Goal: Task Accomplishment & Management: Complete application form

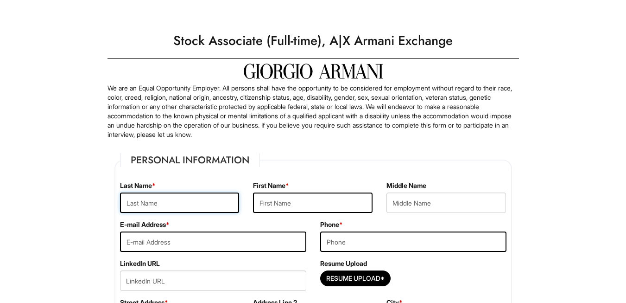
click at [175, 206] on input "text" at bounding box center [180, 202] width 120 height 20
type input "BRUTUS"
type input "RICHENAILLE"
type input "Brutusrichenaille@gmail.com"
type input "3212707899"
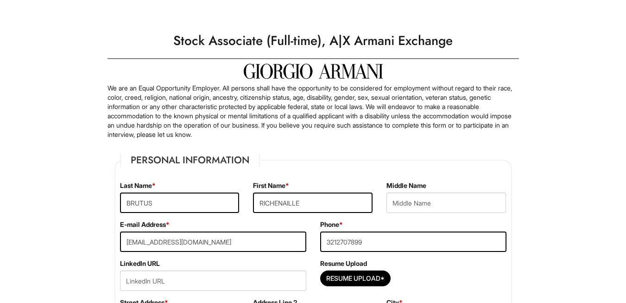
type input "4797 N Pine Hills Rd Apt 102"
type input "APT 102"
type input "Mobile"
select select "FL"
type input "32808"
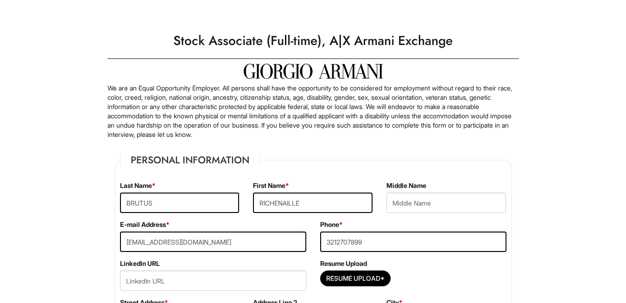
select select "United States of America"
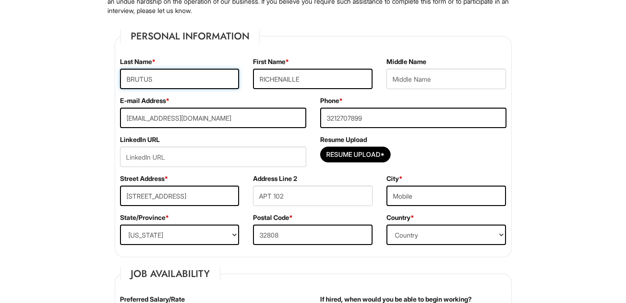
scroll to position [130, 0]
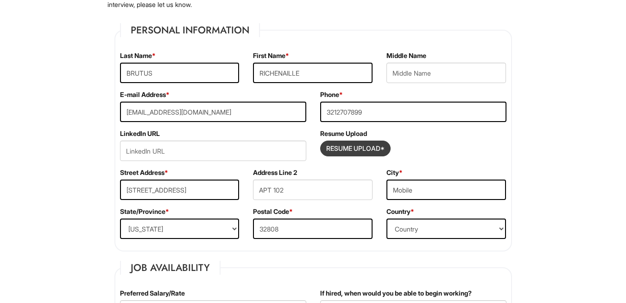
click at [353, 143] on input "Resume Upload*" at bounding box center [356, 148] width 70 height 15
click at [366, 150] on input "Resume Upload*" at bounding box center [356, 148] width 70 height 15
type input "C:\fakepath\CareerEdge Resume.pdf"
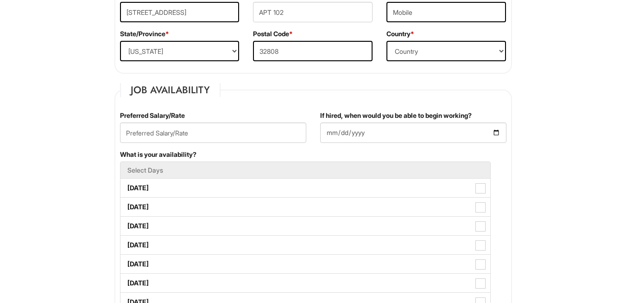
scroll to position [309, 0]
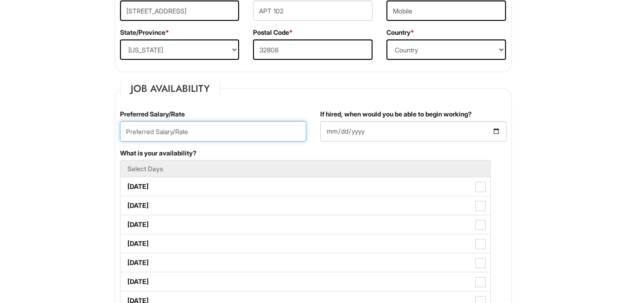
click at [212, 134] on input "text" at bounding box center [213, 131] width 186 height 20
type input "17"
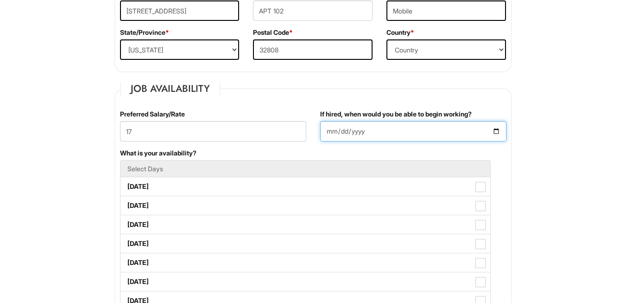
click at [372, 133] on input "If hired, when would you be able to begin working?" at bounding box center [413, 131] width 186 height 20
type input "2025-08-19"
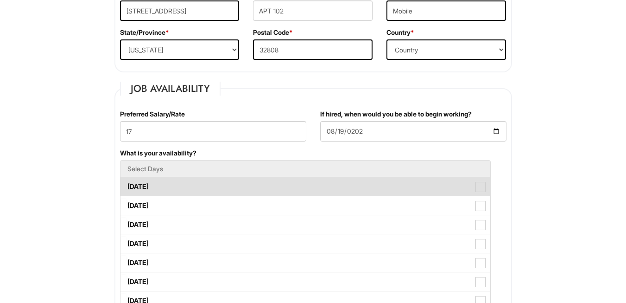
click at [484, 185] on span at bounding box center [481, 187] width 10 height 10
click at [127, 185] on Available_Monday "Monday" at bounding box center [124, 182] width 6 height 6
checkbox Available_Monday "true"
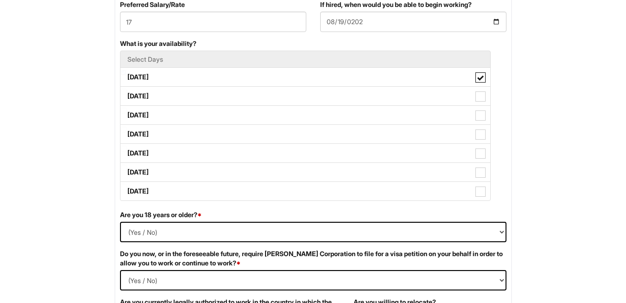
scroll to position [426, 0]
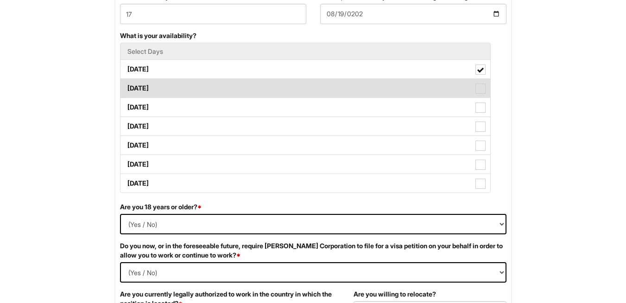
click at [486, 89] on label "Tuesday" at bounding box center [306, 88] width 370 height 19
click at [127, 87] on Available_Tuesday "Tuesday" at bounding box center [124, 84] width 6 height 6
checkbox Available_Tuesday "true"
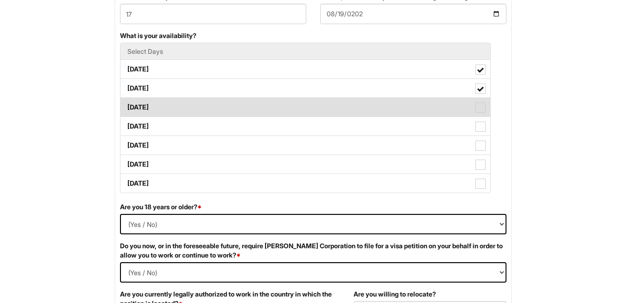
click at [483, 106] on span at bounding box center [481, 107] width 10 height 10
click at [127, 106] on Available_Wednesday "Wednesday" at bounding box center [124, 103] width 6 height 6
checkbox Available_Wednesday "true"
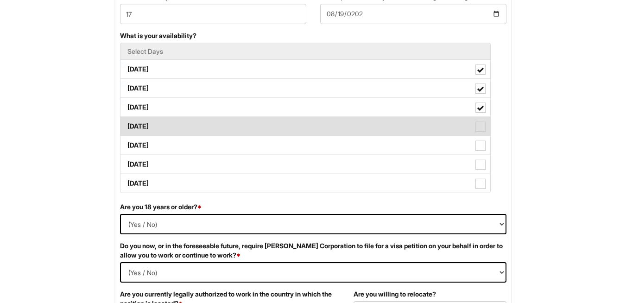
click at [482, 127] on span at bounding box center [481, 126] width 10 height 10
click at [127, 125] on Available_Thursday "Thursday" at bounding box center [124, 122] width 6 height 6
checkbox Available_Thursday "true"
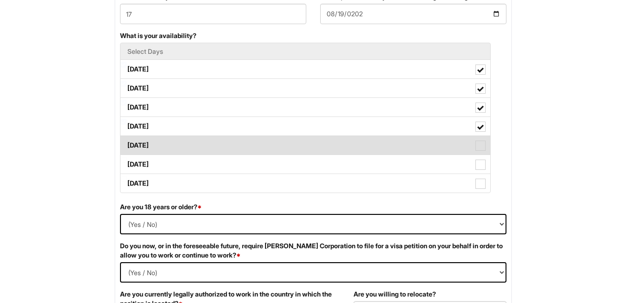
click at [481, 147] on span at bounding box center [481, 146] width 10 height 10
click at [127, 144] on Available_Friday "Friday" at bounding box center [124, 141] width 6 height 6
checkbox Available_Friday "true"
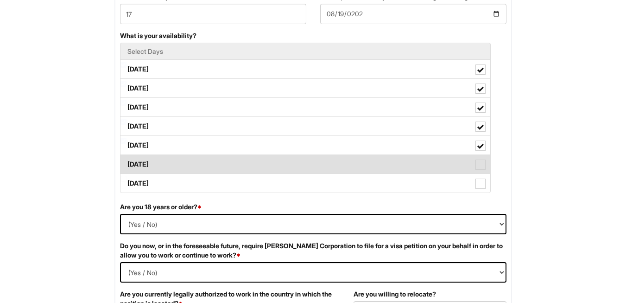
click at [482, 166] on span at bounding box center [481, 165] width 10 height 10
click at [127, 163] on Available_Saturday "Saturday" at bounding box center [124, 160] width 6 height 6
checkbox Available_Saturday "true"
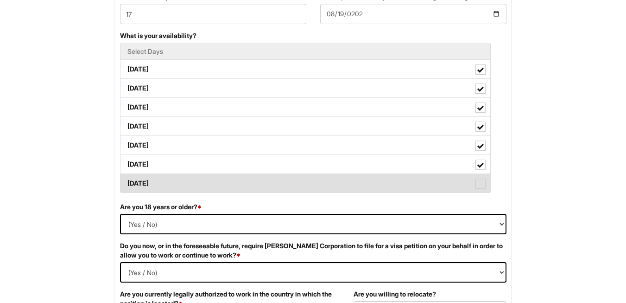
click at [482, 187] on span at bounding box center [481, 184] width 10 height 10
click at [127, 182] on Available_Sunday "Sunday" at bounding box center [124, 179] width 6 height 6
checkbox Available_Sunday "true"
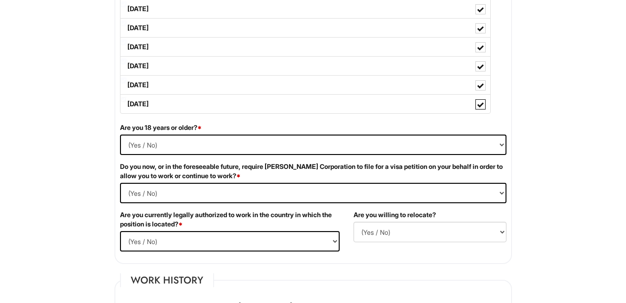
scroll to position [519, 0]
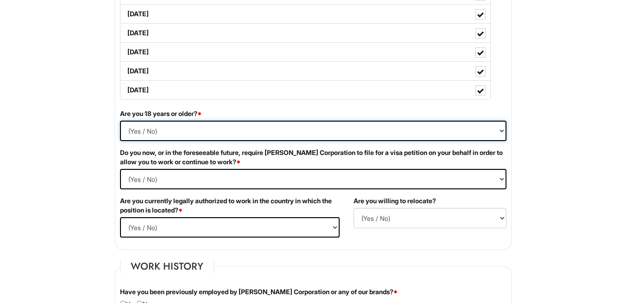
click at [503, 133] on select "(Yes / No) Yes No" at bounding box center [313, 131] width 387 height 20
click at [136, 134] on select "(Yes / No) Yes No" at bounding box center [313, 131] width 387 height 20
select select "Yes"
click at [120, 121] on select "(Yes / No) Yes No" at bounding box center [313, 131] width 387 height 20
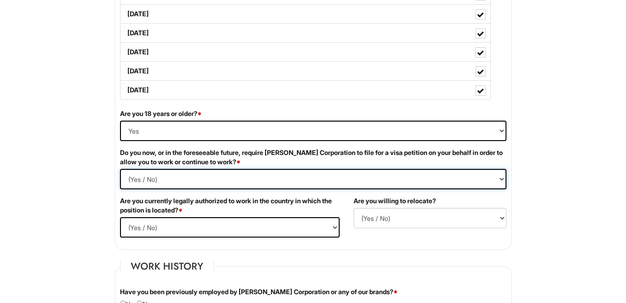
click at [141, 173] on Required "(Yes / No) Yes No" at bounding box center [313, 179] width 387 height 20
select Required "No"
click at [120, 169] on Required "(Yes / No) Yes No" at bounding box center [313, 179] width 387 height 20
click at [133, 227] on select "(Yes / No) Yes No" at bounding box center [230, 227] width 220 height 20
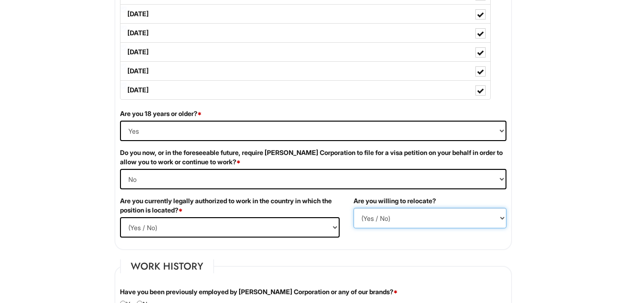
click at [460, 217] on select "(Yes / No) No Yes" at bounding box center [430, 218] width 153 height 20
select select "Y"
click at [354, 208] on select "(Yes / No) No Yes" at bounding box center [430, 218] width 153 height 20
click at [175, 225] on select "(Yes / No) Yes No" at bounding box center [230, 227] width 220 height 20
select select "Yes"
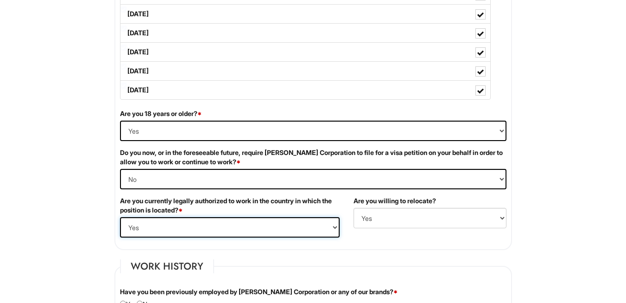
click at [120, 217] on select "(Yes / No) Yes No" at bounding box center [230, 227] width 220 height 20
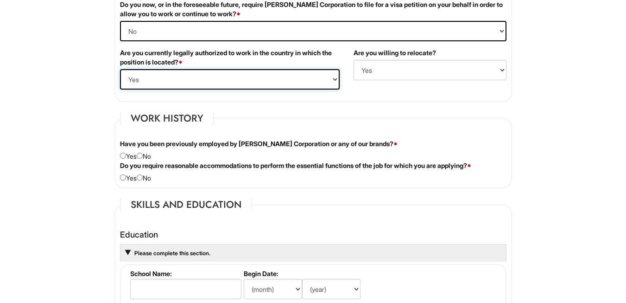
scroll to position [668, 0]
click at [143, 158] on input "radio" at bounding box center [140, 155] width 6 height 6
radio input "true"
click at [142, 178] on input "radio" at bounding box center [140, 177] width 6 height 6
radio input "true"
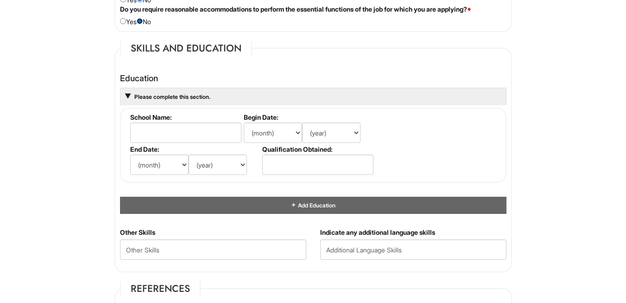
scroll to position [834, 0]
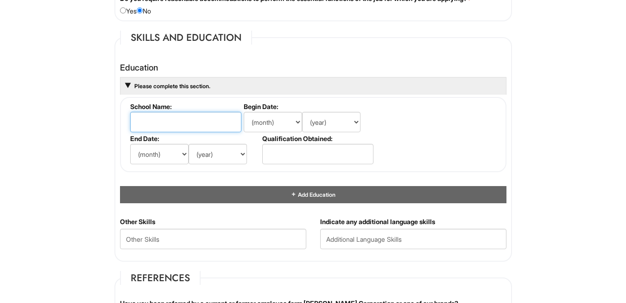
click at [194, 118] on input "text" at bounding box center [185, 122] width 111 height 20
type input "f"
type input "FCC Florida Career College"
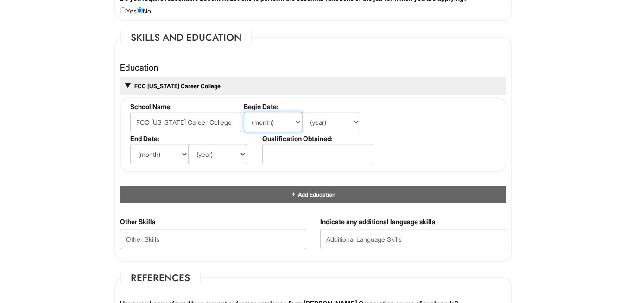
click at [287, 127] on select "(month) Jan Feb Mar Apr May Jun Jul Aug Sep Oct Nov Dec" at bounding box center [273, 122] width 58 height 20
select select "12"
click at [244, 112] on select "(month) Jan Feb Mar Apr May Jun Jul Aug Sep Oct Nov Dec" at bounding box center [273, 122] width 58 height 20
click at [347, 120] on select "(year) 2029 2028 2027 2026 2025 2024 2023 2022 2021 2020 2019 2018 2017 2016 20…" at bounding box center [331, 122] width 58 height 20
select select "2018"
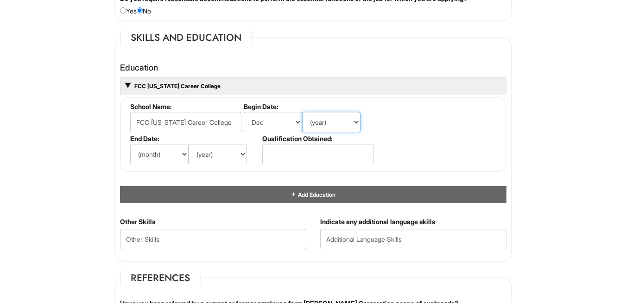
click at [302, 112] on select "(year) 2029 2028 2027 2026 2025 2024 2023 2022 2021 2020 2019 2018 2017 2016 20…" at bounding box center [331, 122] width 58 height 20
click at [172, 154] on select "(month) Jan Feb Mar Apr May Jun Jul Aug Sep Oct Nov Dec" at bounding box center [159, 154] width 58 height 20
select select "3"
click at [130, 144] on select "(month) Jan Feb Mar Apr May Jun Jul Aug Sep Oct Nov Dec" at bounding box center [159, 154] width 58 height 20
click at [225, 153] on select "(year) 2029 2028 2027 2026 2025 2024 2023 2022 2021 2020 2019 2018 2017 2016 20…" at bounding box center [218, 154] width 58 height 20
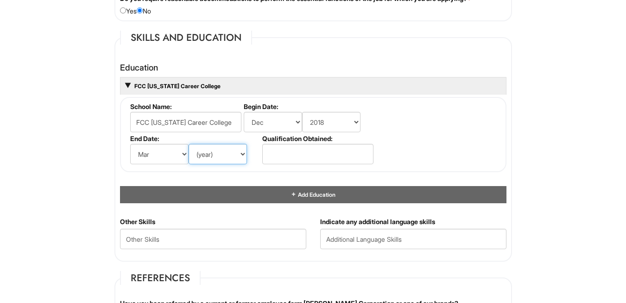
select select "2021"
click at [189, 144] on select "(year) 2029 2028 2027 2026 2025 2024 2023 2022 2021 2020 2019 2018 2017 2016 20…" at bounding box center [218, 154] width 58 height 20
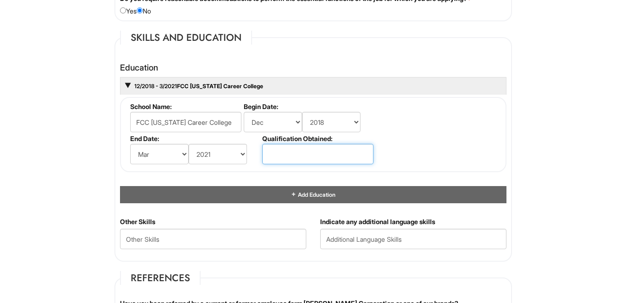
click at [308, 157] on input "text" at bounding box center [317, 154] width 111 height 20
type input "c"
type input "a"
click at [529, 173] on html "Please Complete This Form 1 2 3 Stock Associate (Full-time), A|X Armani Exchang…" at bounding box center [313, 72] width 626 height 1812
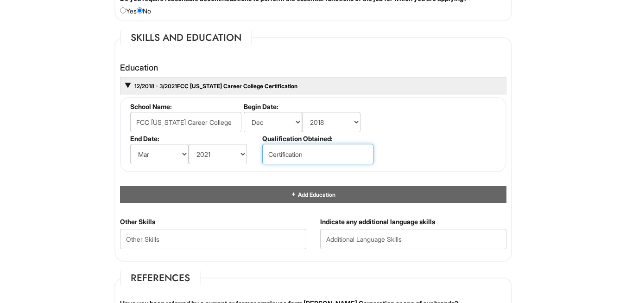
click at [314, 153] on input "Certification" at bounding box center [317, 154] width 111 height 20
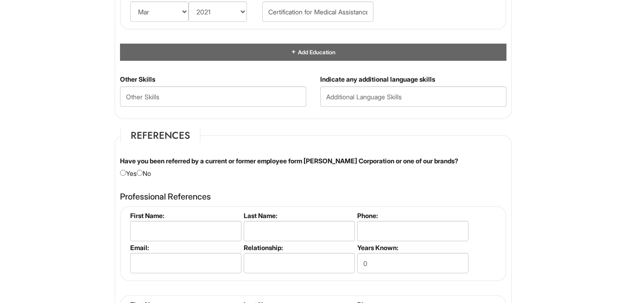
scroll to position [0, 10]
type input "Certification for Medical Assistance"
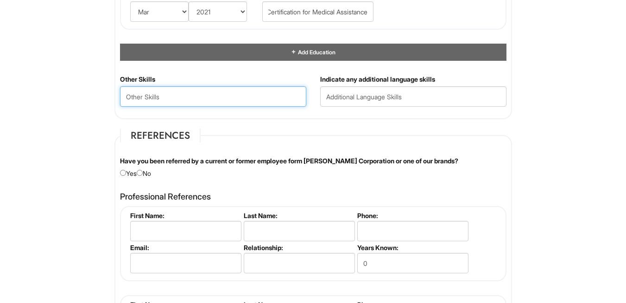
scroll to position [0, 0]
click at [243, 101] on Skills "text" at bounding box center [213, 96] width 186 height 20
type Skills "s"
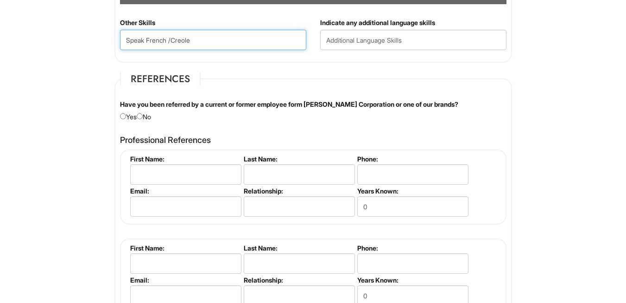
scroll to position [1044, 0]
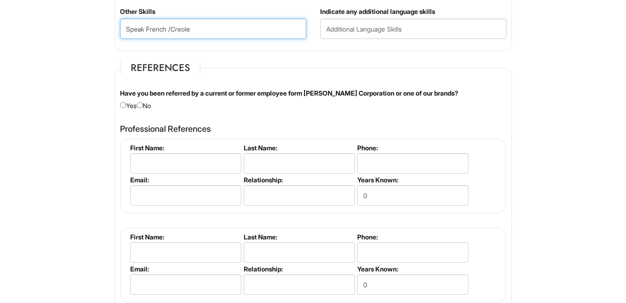
type Skills "Speak French /Creole"
click at [147, 109] on div "Have you been referred by a current or former employee form Giorgio Armani Corp…" at bounding box center [313, 100] width 401 height 22
click at [143, 107] on input "radio" at bounding box center [140, 105] width 6 height 6
radio input "true"
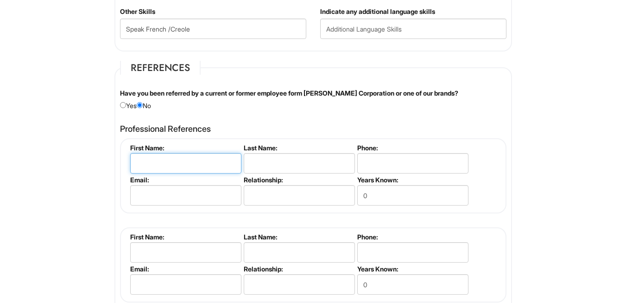
click at [149, 162] on input "text" at bounding box center [185, 163] width 111 height 20
type input "alizuwa"
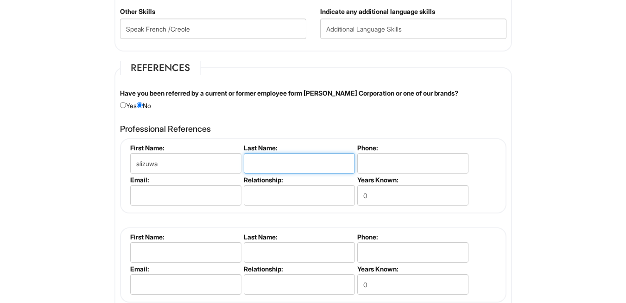
type input "williams"
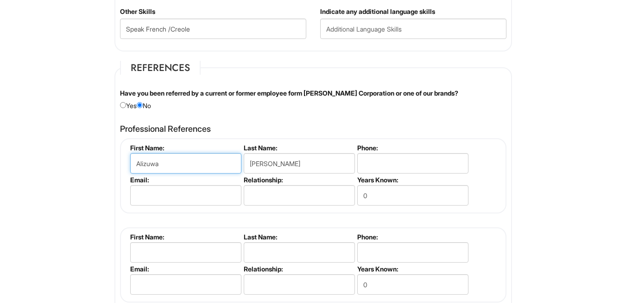
type input "Alizuwa"
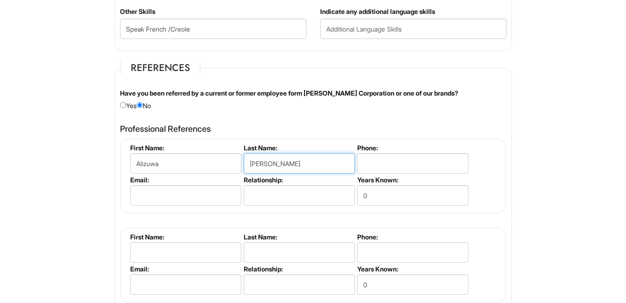
click at [279, 157] on input "williams" at bounding box center [299, 163] width 111 height 20
type input "Williams"
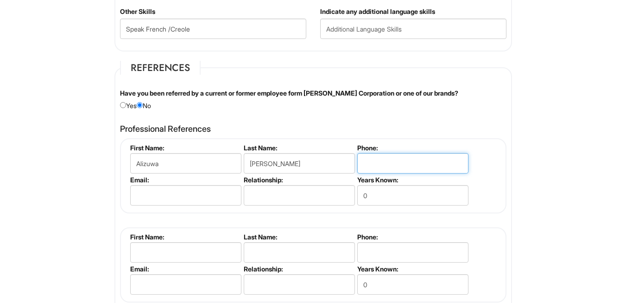
click at [405, 155] on input "tel" at bounding box center [413, 163] width 111 height 20
type input "4076552256"
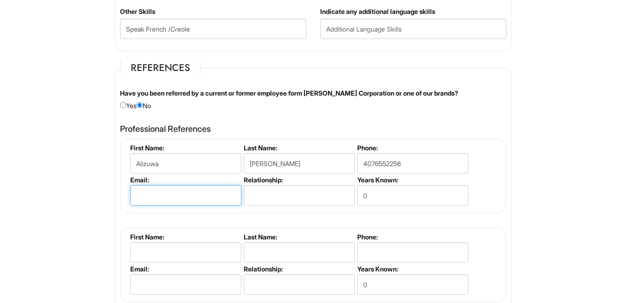
click at [147, 203] on input "email" at bounding box center [185, 195] width 111 height 20
type input "AkeenWilliams1992@gmail.com"
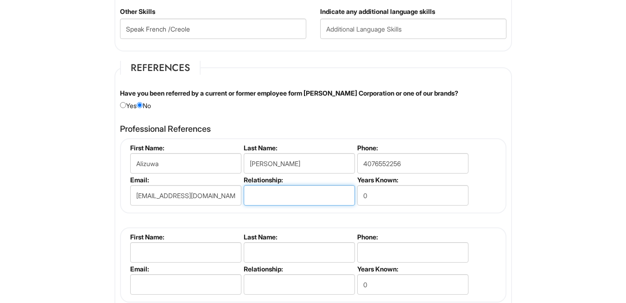
click at [330, 198] on input "text" at bounding box center [299, 195] width 111 height 20
type input "spouse/coworkers"
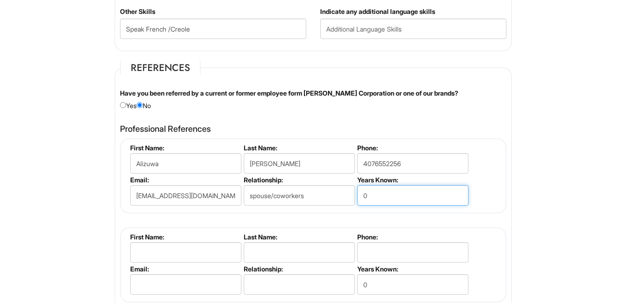
click at [392, 200] on input "0" at bounding box center [413, 195] width 111 height 20
type input "0"
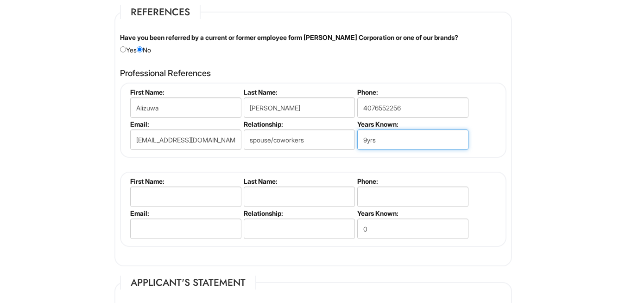
scroll to position [1119, 0]
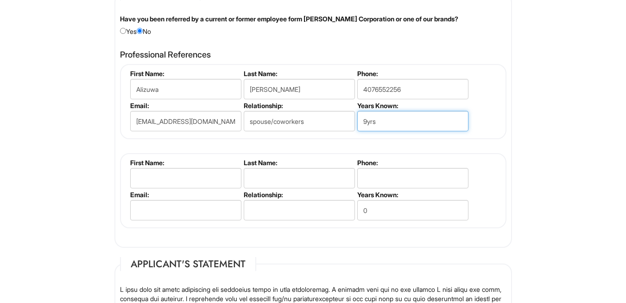
type input "9yrs"
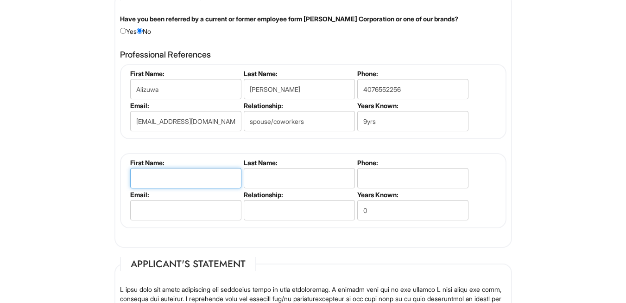
click at [176, 178] on input "text" at bounding box center [185, 178] width 111 height 20
click at [178, 177] on input "text" at bounding box center [185, 178] width 111 height 20
click at [178, 177] on input "We" at bounding box center [185, 178] width 111 height 20
type input "W"
type input "m"
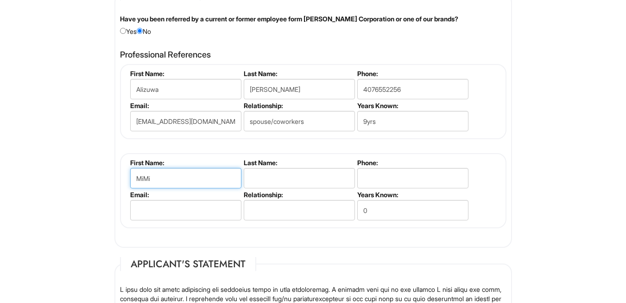
type input "MiMi"
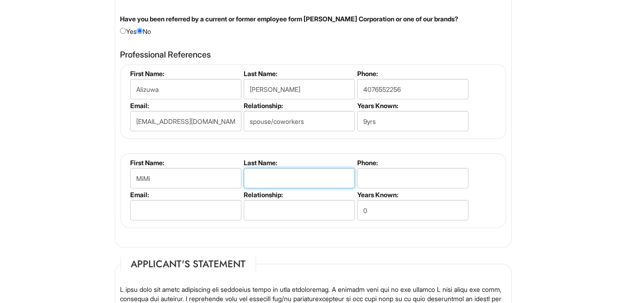
click at [281, 187] on input "text" at bounding box center [299, 178] width 111 height 20
type input "J"
type input "Joseph"
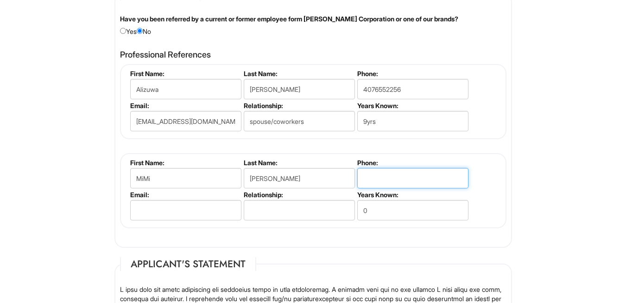
click at [366, 180] on input "tel" at bounding box center [413, 178] width 111 height 20
type input "4072254701"
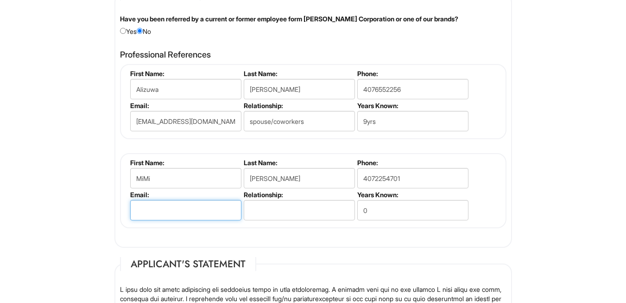
click at [197, 208] on input "email" at bounding box center [185, 210] width 111 height 20
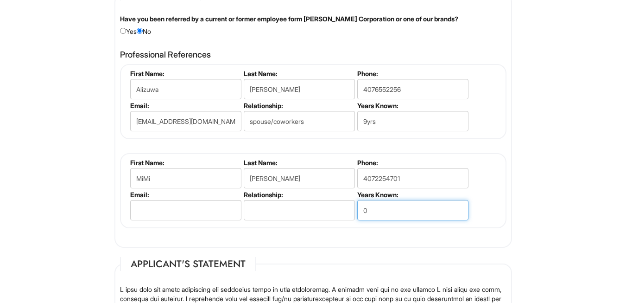
click at [414, 217] on input "0" at bounding box center [413, 210] width 111 height 20
type input "0"
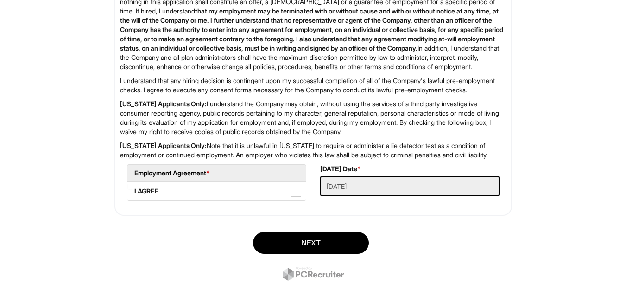
scroll to position [1508, 0]
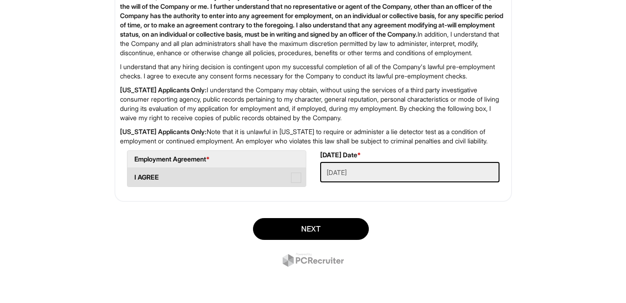
type input "10yrs"
click at [299, 183] on span at bounding box center [296, 178] width 10 height 10
click at [134, 176] on AGREE "I AGREE" at bounding box center [131, 173] width 6 height 6
checkbox AGREE "true"
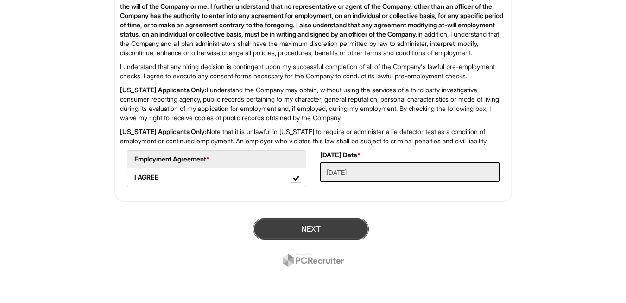
click at [311, 240] on button "Next" at bounding box center [311, 229] width 116 height 22
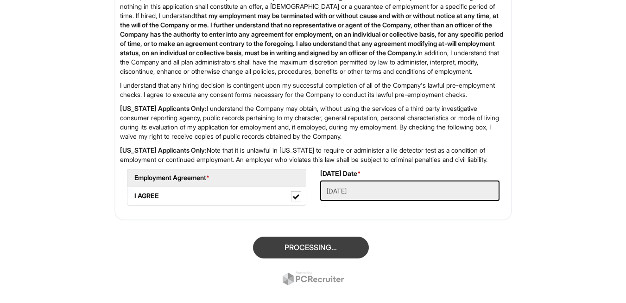
scroll to position [57, 0]
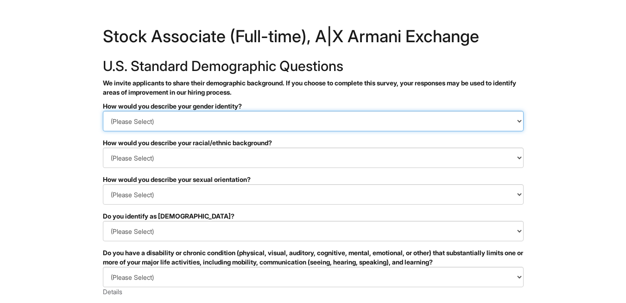
click at [274, 114] on select "(Please Select) Man Woman Non-binary I prefer to self-describe I don't wish to …" at bounding box center [313, 121] width 421 height 20
select select "Woman"
click at [103, 111] on select "(Please Select) Man Woman Non-binary I prefer to self-describe I don't wish to …" at bounding box center [313, 121] width 421 height 20
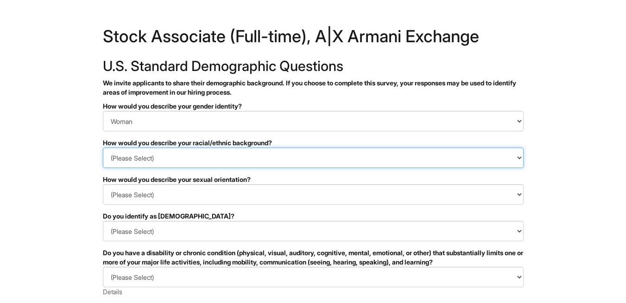
click at [125, 158] on select "(Please Select) Black or of African descent East Asian Hispanic, Latinx or of S…" at bounding box center [313, 157] width 421 height 20
select select "Black or of African descent"
click at [103, 147] on select "(Please Select) Black or of African descent East Asian Hispanic, Latinx or of S…" at bounding box center [313, 157] width 421 height 20
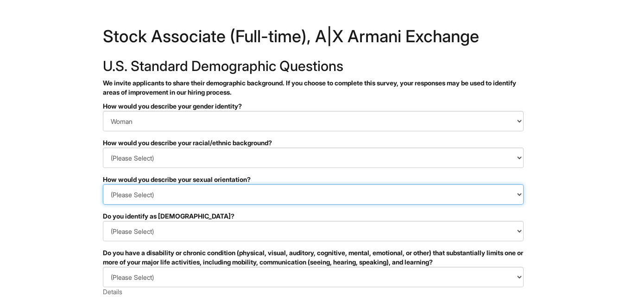
click at [193, 198] on select "(Please Select) Asexual Bisexual and/or pansexual Gay Heterosexual Lesbian Quee…" at bounding box center [313, 194] width 421 height 20
click at [103, 184] on select "(Please Select) Asexual Bisexual and/or pansexual Gay Heterosexual Lesbian Quee…" at bounding box center [313, 194] width 421 height 20
click at [161, 190] on select "(Please Select) Asexual Bisexual and/or pansexual Gay Heterosexual Lesbian Quee…" at bounding box center [313, 194] width 421 height 20
select select "I don't wish to answer"
click at [103, 184] on select "(Please Select) Asexual Bisexual and/or pansexual Gay Heterosexual Lesbian Quee…" at bounding box center [313, 194] width 421 height 20
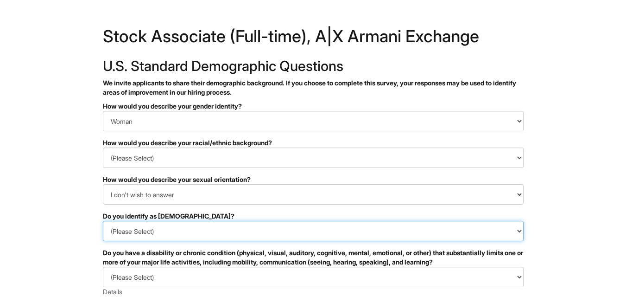
click at [166, 236] on select "(Please Select) Yes No I prefer to self-describe I don't wish to answer" at bounding box center [313, 231] width 421 height 20
select select "No"
click at [103, 221] on select "(Please Select) Yes No I prefer to self-describe I don't wish to answer" at bounding box center [313, 231] width 421 height 20
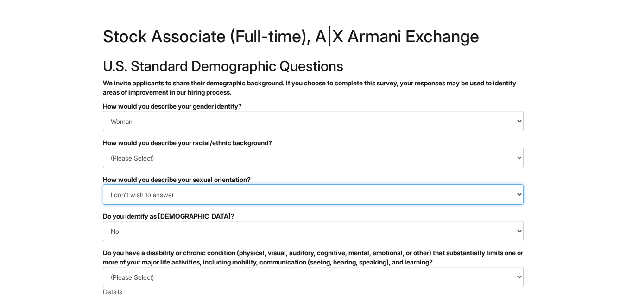
click at [121, 196] on select "(Please Select) Asexual Bisexual and/or pansexual Gay Heterosexual Lesbian Quee…" at bounding box center [313, 194] width 421 height 20
click at [103, 184] on select "(Please Select) Asexual Bisexual and/or pansexual Gay Heterosexual Lesbian Quee…" at bounding box center [313, 194] width 421 height 20
click at [133, 187] on select "(Please Select) Asexual Bisexual and/or pansexual Gay Heterosexual Lesbian Quee…" at bounding box center [313, 194] width 421 height 20
select select "I don't wish to answer"
click at [103, 184] on select "(Please Select) Asexual Bisexual and/or pansexual Gay Heterosexual Lesbian Quee…" at bounding box center [313, 194] width 421 height 20
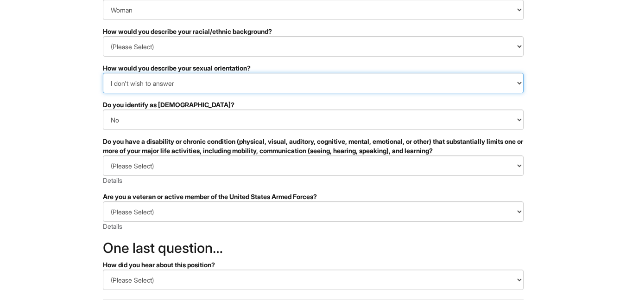
scroll to position [130, 0]
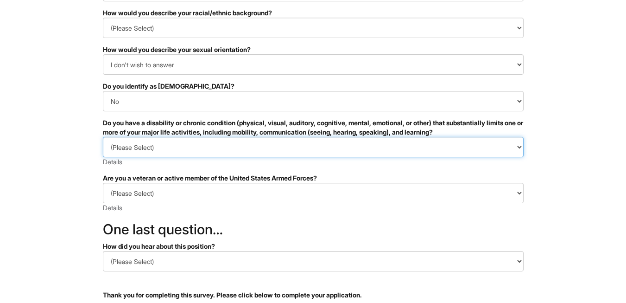
click at [140, 153] on select "(Please Select) YES, I HAVE A DISABILITY (or previously had a disability) NO, I…" at bounding box center [313, 147] width 421 height 20
select select "NO, I DON'T HAVE A DISABILITY"
click at [103, 137] on select "(Please Select) YES, I HAVE A DISABILITY (or previously had a disability) NO, I…" at bounding box center [313, 147] width 421 height 20
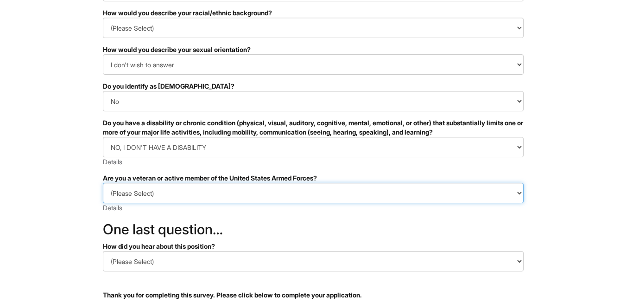
click at [121, 194] on select "(Please Select) I IDENTIFY AS ONE OR MORE OF THE CLASSIFICATIONS OF PROTECTED V…" at bounding box center [313, 193] width 421 height 20
select select "I AM NOT A PROTECTED VETERAN"
click at [103, 183] on select "(Please Select) I IDENTIFY AS ONE OR MORE OF THE CLASSIFICATIONS OF PROTECTED V…" at bounding box center [313, 193] width 421 height 20
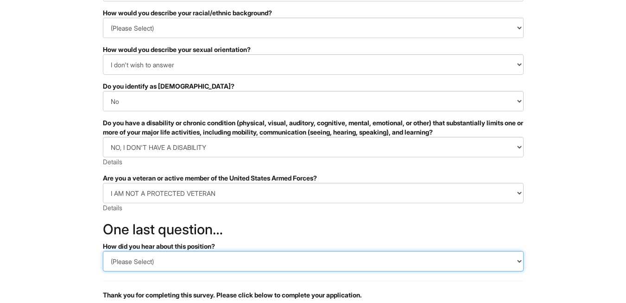
click at [162, 265] on select "(Please Select) CareerBuilder Indeed LinkedIn Monster Referral Other" at bounding box center [313, 261] width 421 height 20
select select "Indeed"
click at [103, 251] on select "(Please Select) CareerBuilder Indeed LinkedIn Monster Referral Other" at bounding box center [313, 261] width 421 height 20
click at [198, 259] on select "(Please Select) CareerBuilder Indeed LinkedIn Monster Referral Other" at bounding box center [313, 261] width 421 height 20
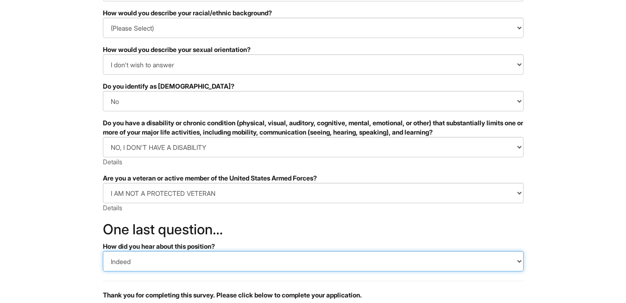
scroll to position [219, 0]
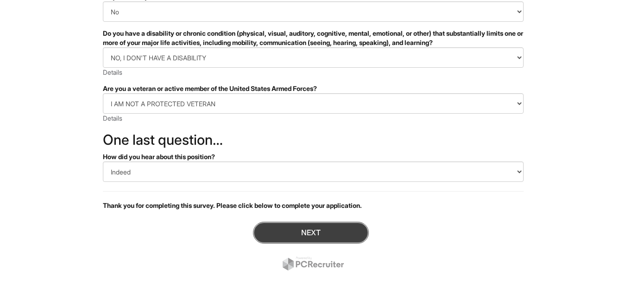
click at [314, 233] on button "Next" at bounding box center [311, 233] width 116 height 22
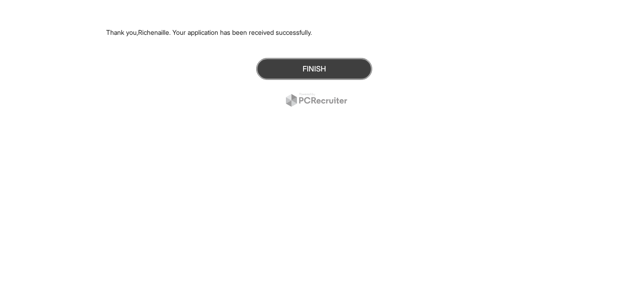
click at [305, 72] on button "Finish" at bounding box center [314, 69] width 116 height 22
